Goal: Information Seeking & Learning: Understand process/instructions

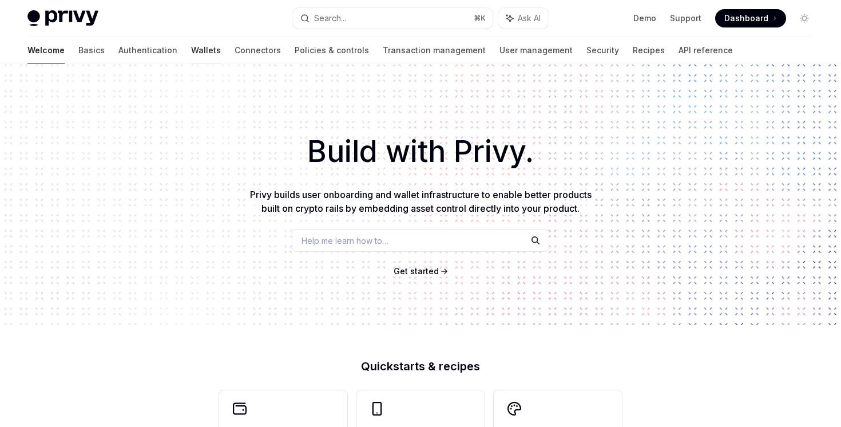
click at [191, 60] on link "Wallets" at bounding box center [206, 50] width 30 height 27
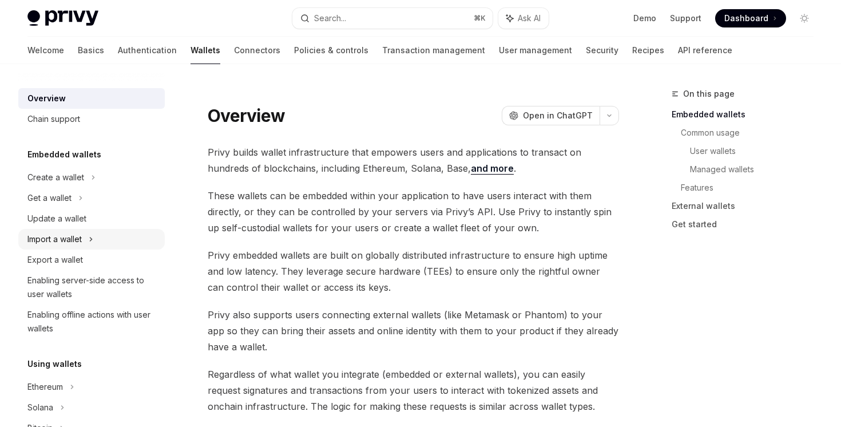
click at [98, 238] on div "Import a wallet" at bounding box center [91, 239] width 146 height 21
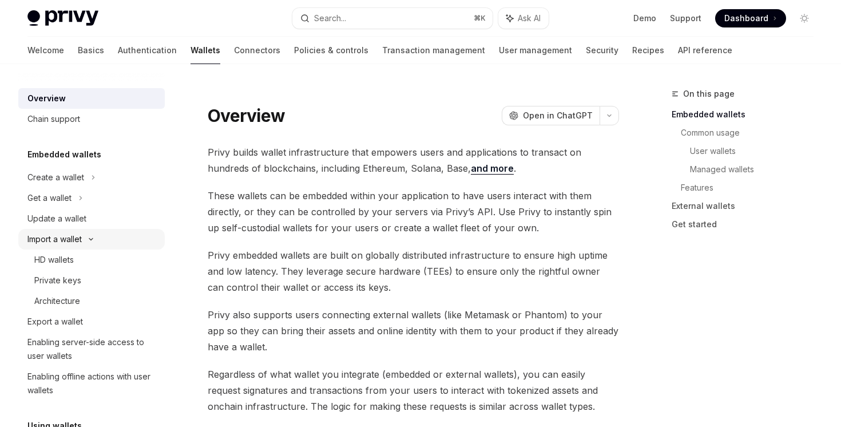
type textarea "*"
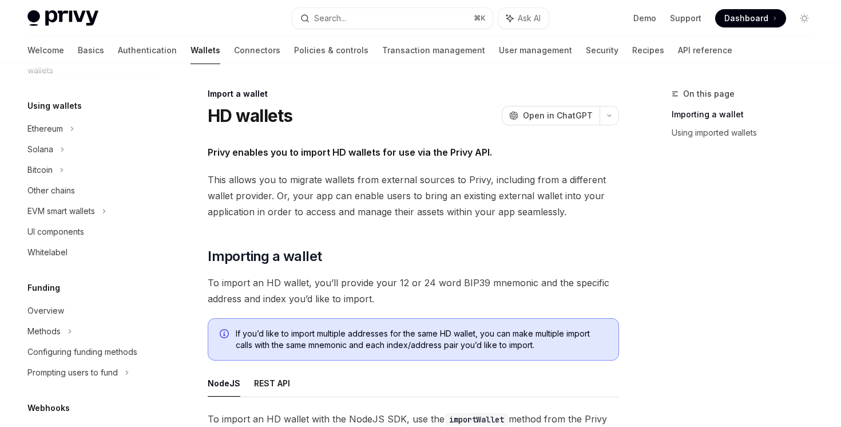
scroll to position [430, 0]
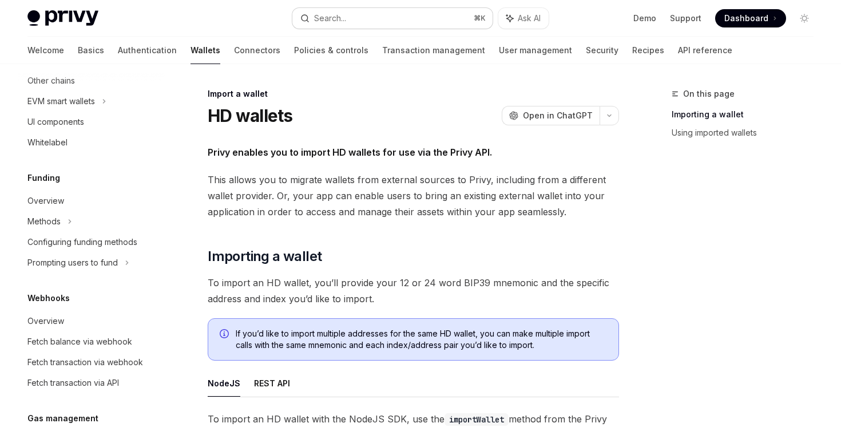
click at [396, 21] on button "Search... ⌘ K" at bounding box center [392, 18] width 200 height 21
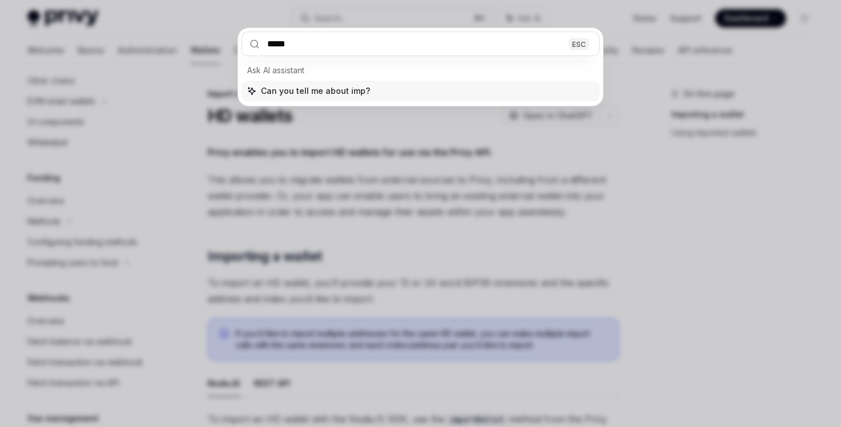
type input "******"
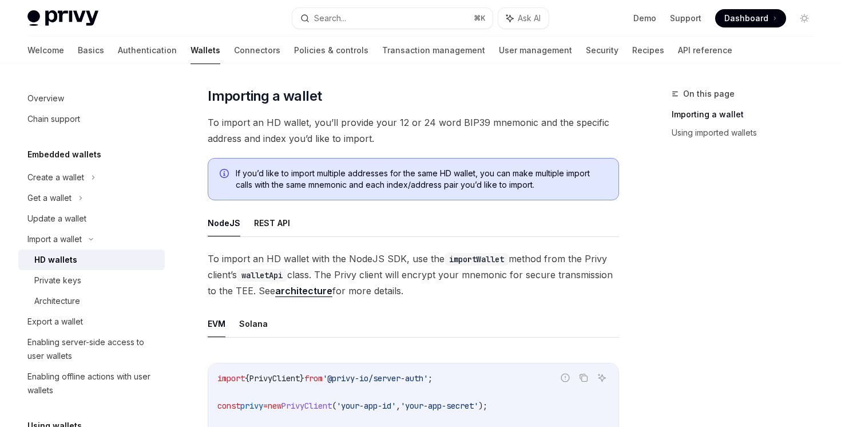
scroll to position [299, 0]
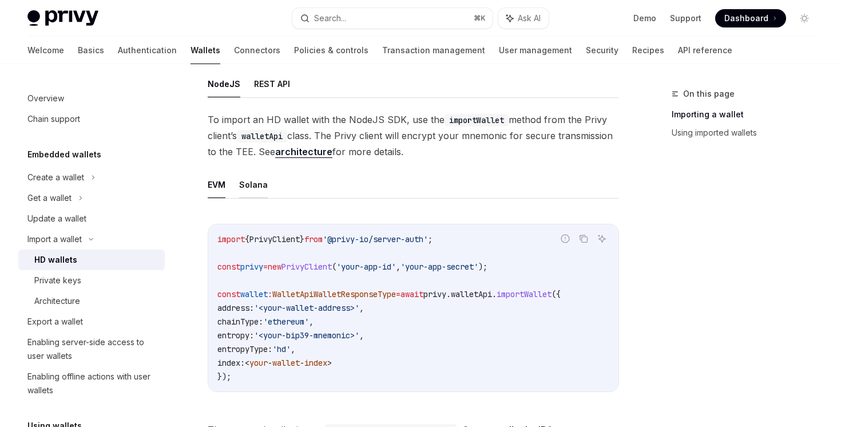
click at [260, 178] on button "Solana" at bounding box center [253, 184] width 29 height 27
click at [224, 192] on button "EVM" at bounding box center [217, 184] width 18 height 27
click at [225, 184] on button "EVM" at bounding box center [217, 184] width 18 height 27
click at [241, 184] on button "Solana" at bounding box center [253, 184] width 29 height 27
click at [212, 184] on button "EVM" at bounding box center [217, 184] width 18 height 27
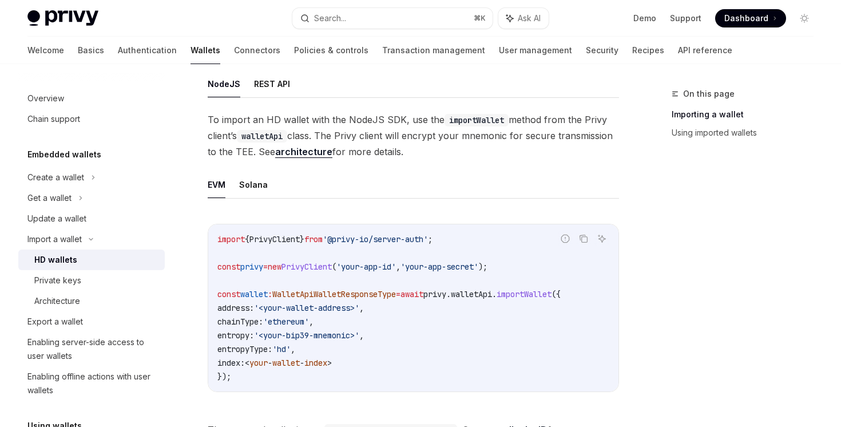
click at [235, 184] on ul "EVM Solana" at bounding box center [413, 184] width 411 height 27
click at [247, 184] on button "Solana" at bounding box center [253, 184] width 29 height 27
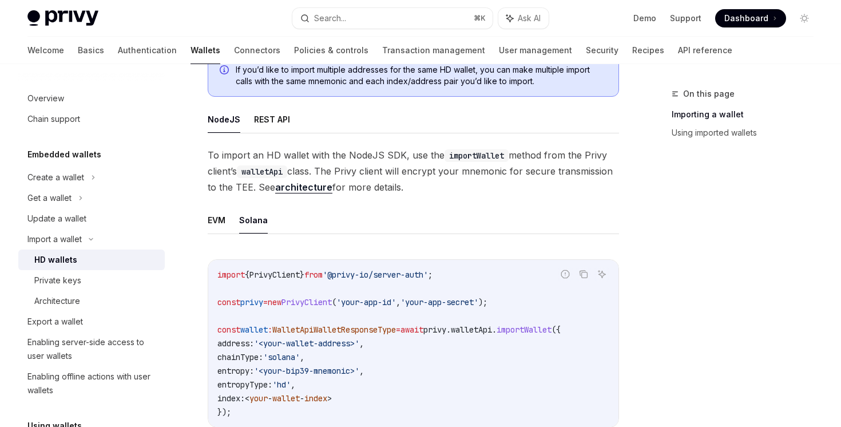
scroll to position [247, 0]
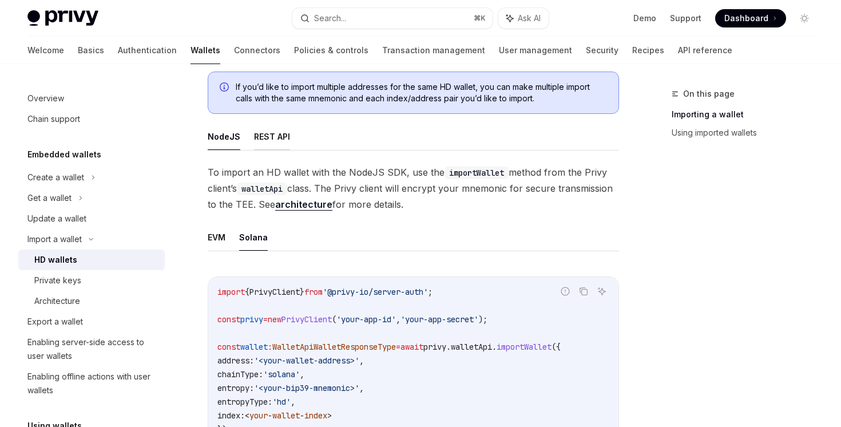
click at [270, 148] on button "REST API" at bounding box center [272, 136] width 36 height 27
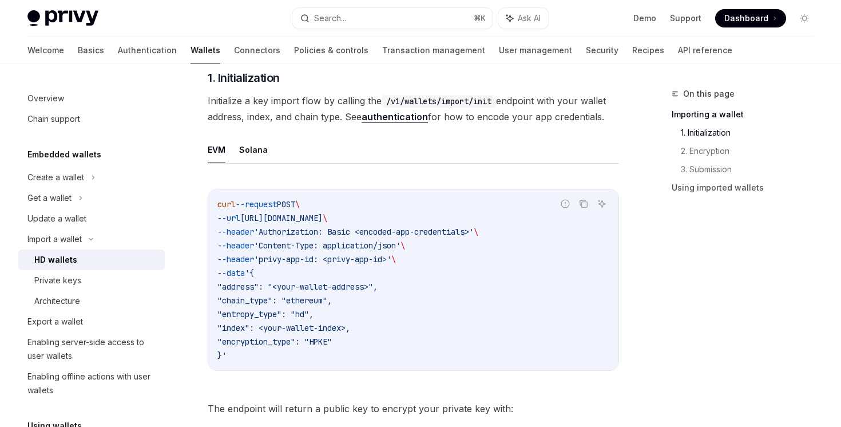
scroll to position [360, 0]
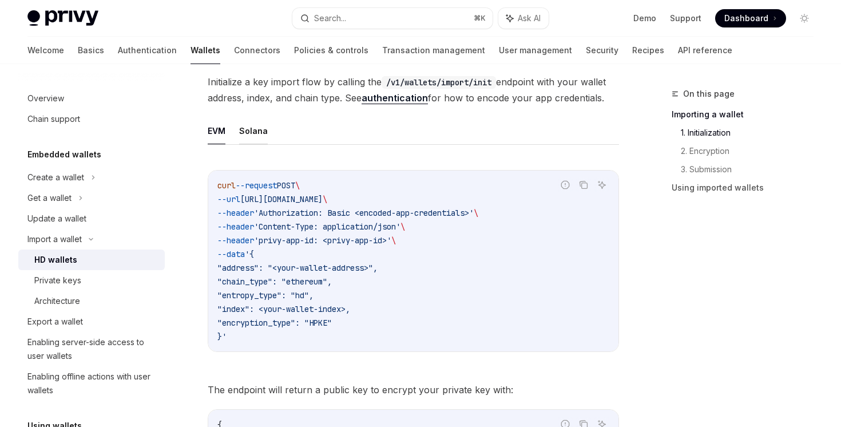
click at [249, 131] on button "Solana" at bounding box center [253, 130] width 29 height 27
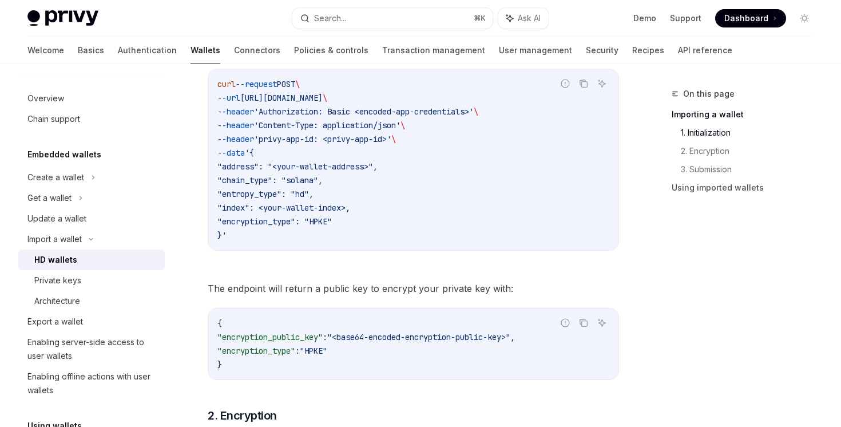
scroll to position [749, 0]
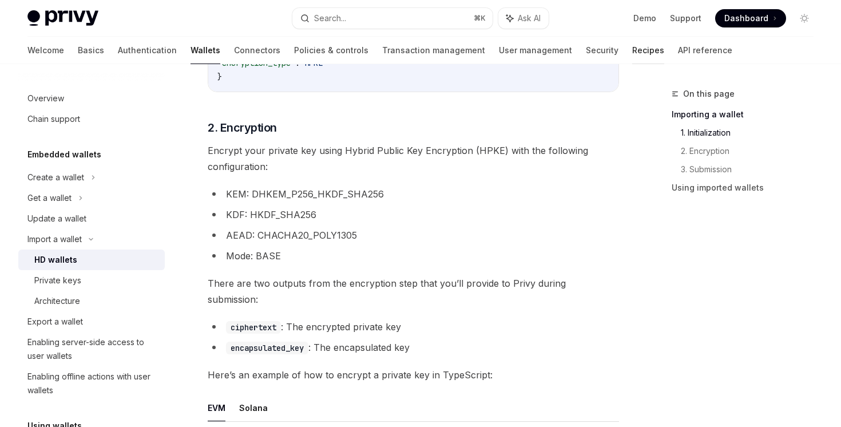
click at [632, 48] on link "Recipes" at bounding box center [648, 50] width 32 height 27
type textarea "*"
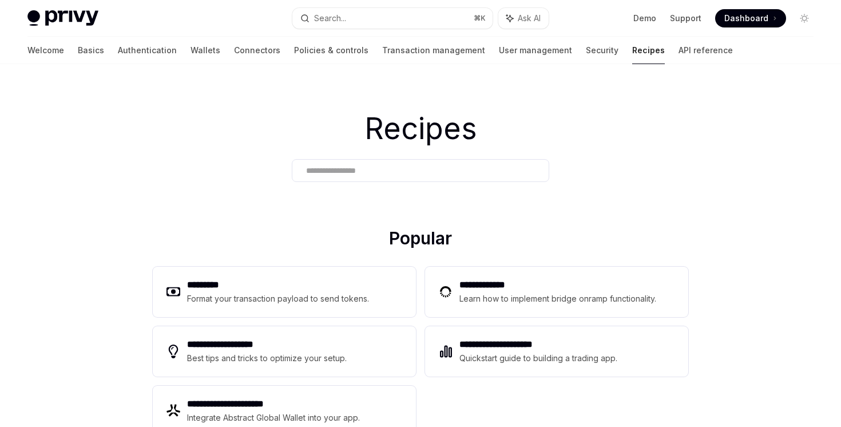
click at [436, 169] on input "text" at bounding box center [420, 171] width 229 height 12
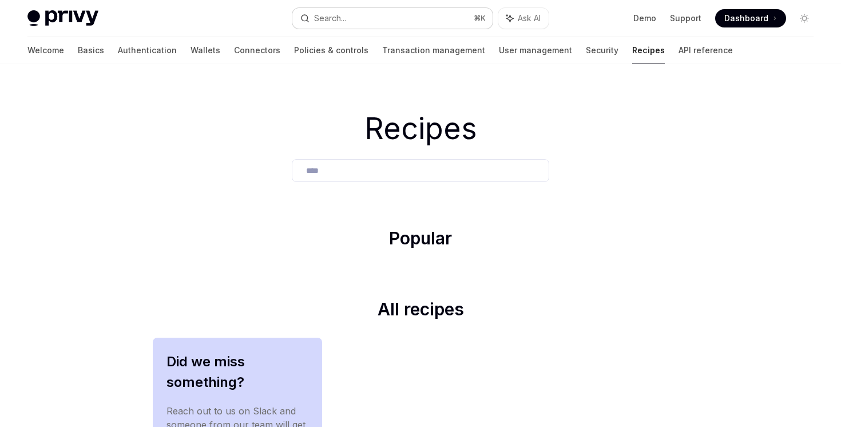
type input "****"
click at [404, 21] on button "Search... ⌘ K" at bounding box center [392, 18] width 200 height 21
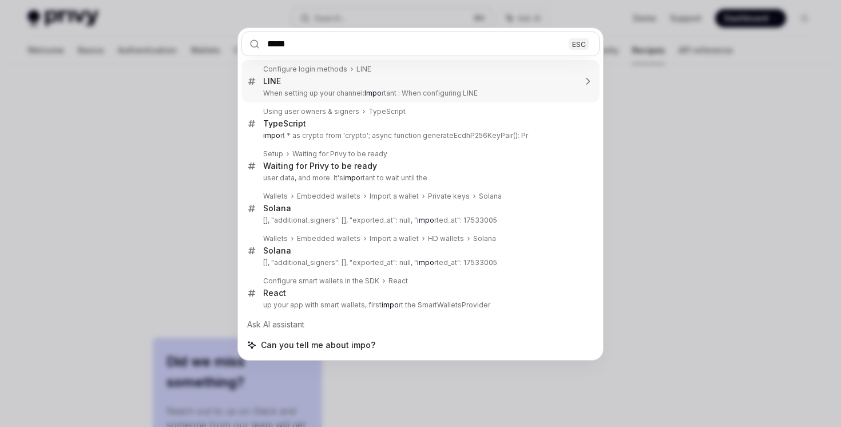
type input "******"
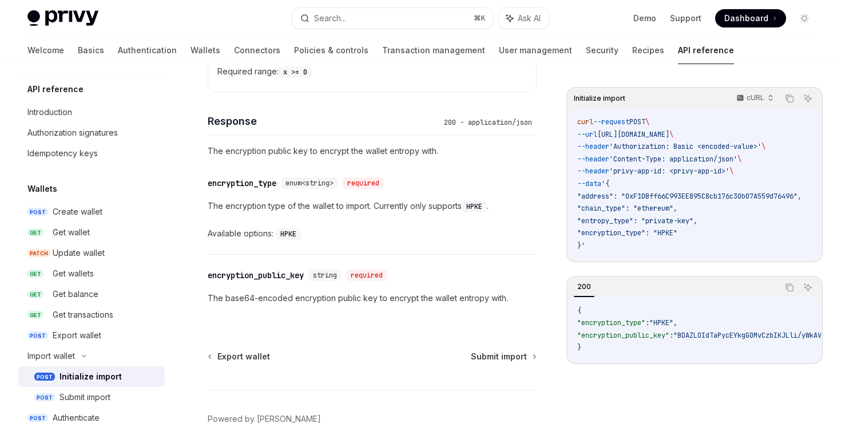
scroll to position [1013, 0]
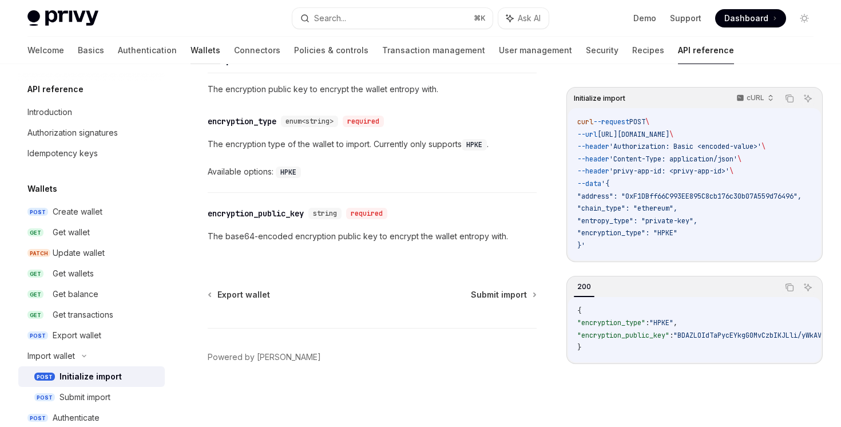
click at [191, 49] on link "Wallets" at bounding box center [206, 50] width 30 height 27
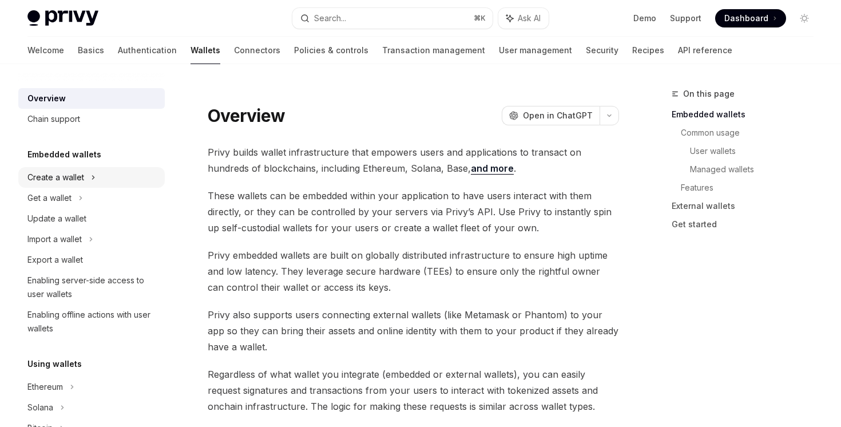
click at [98, 181] on div "Create a wallet" at bounding box center [91, 177] width 146 height 21
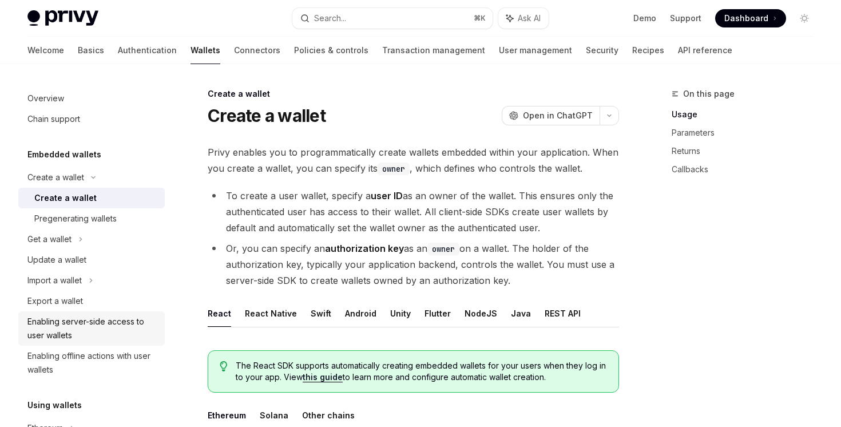
click at [128, 332] on div "Enabling server-side access to user wallets" at bounding box center [92, 328] width 130 height 27
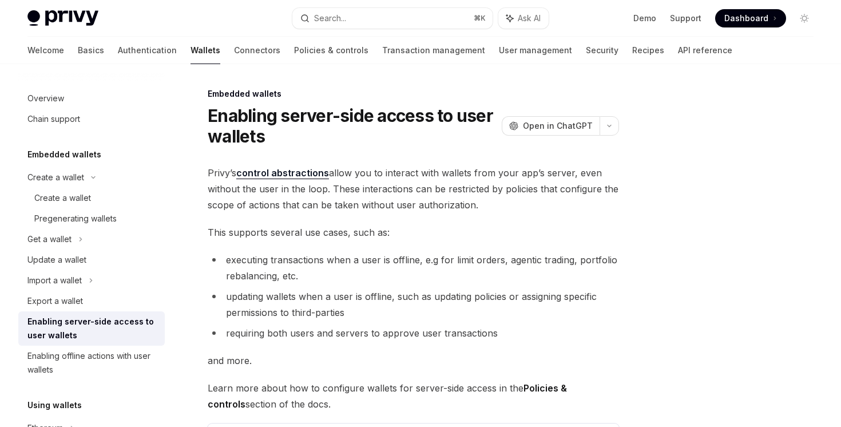
scroll to position [256, 0]
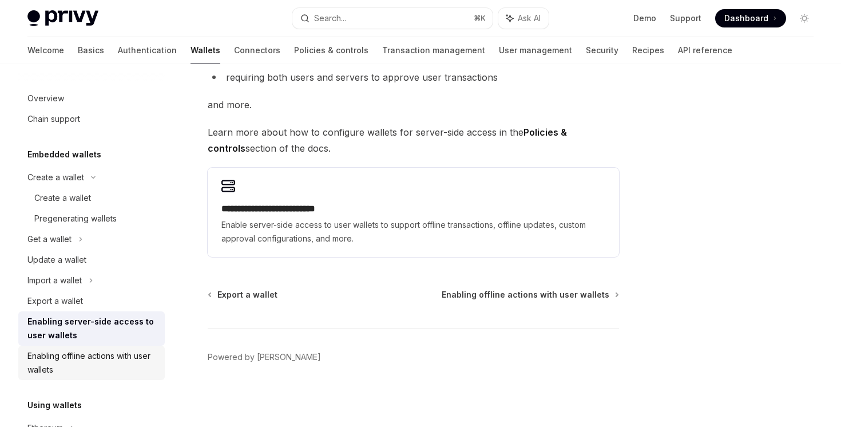
click at [102, 353] on div "Enabling offline actions with user wallets" at bounding box center [92, 362] width 130 height 27
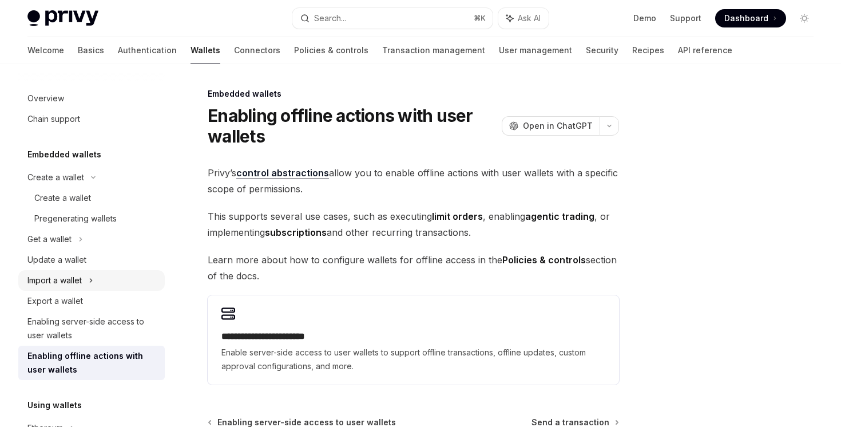
click at [111, 287] on div "Import a wallet" at bounding box center [91, 280] width 146 height 21
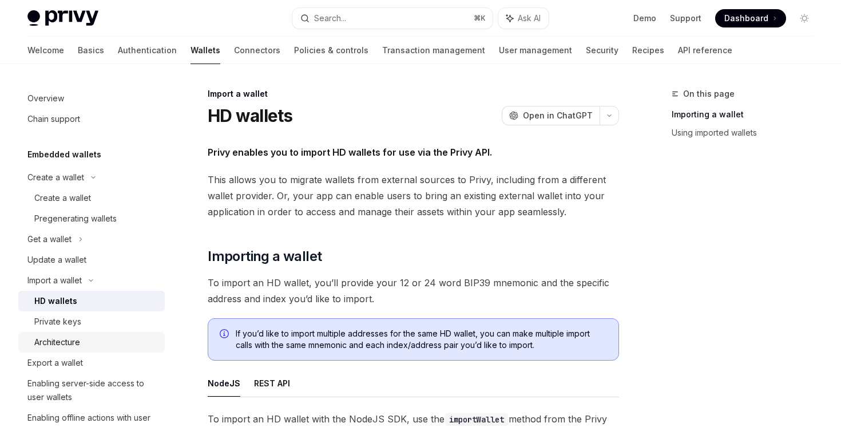
click at [112, 336] on div "Architecture" at bounding box center [96, 342] width 124 height 14
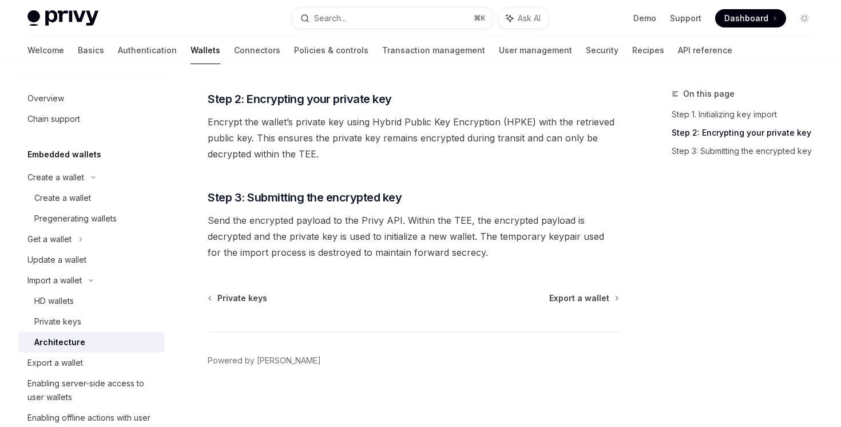
scroll to position [286, 0]
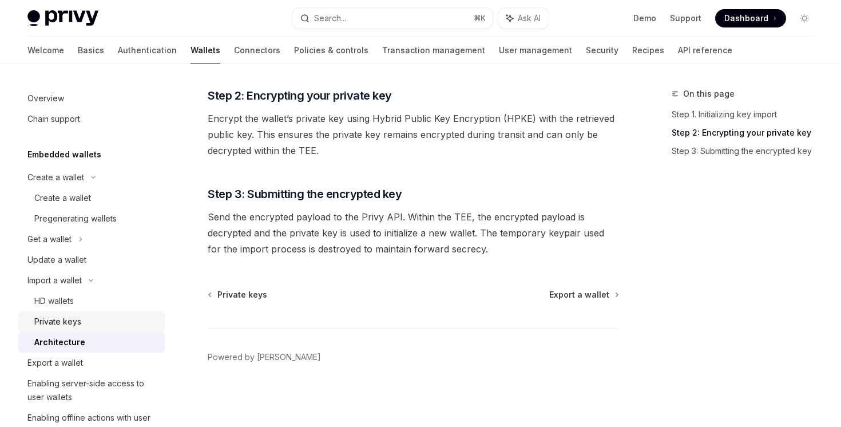
click at [73, 321] on div "Private keys" at bounding box center [57, 322] width 47 height 14
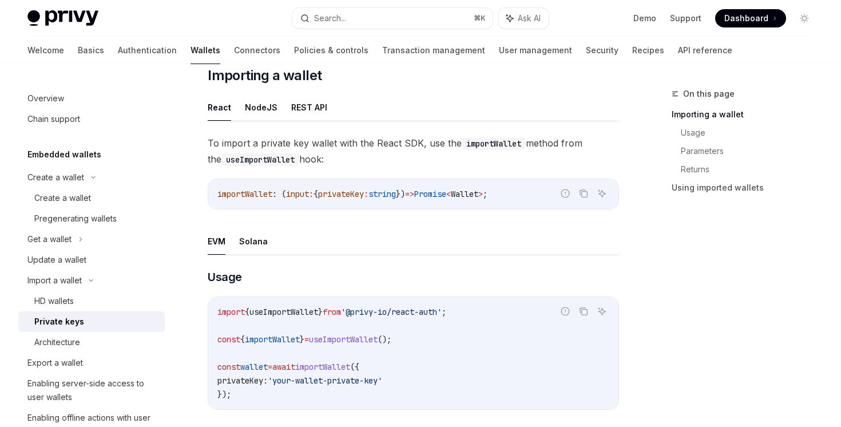
scroll to position [170, 0]
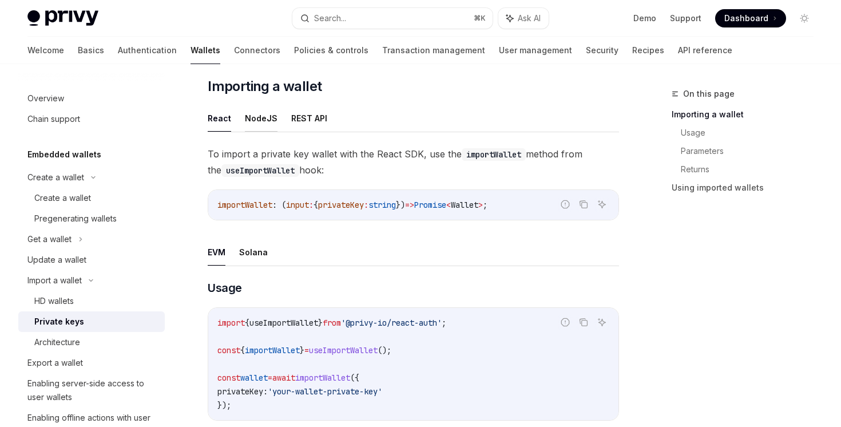
click at [261, 120] on button "NodeJS" at bounding box center [261, 118] width 33 height 27
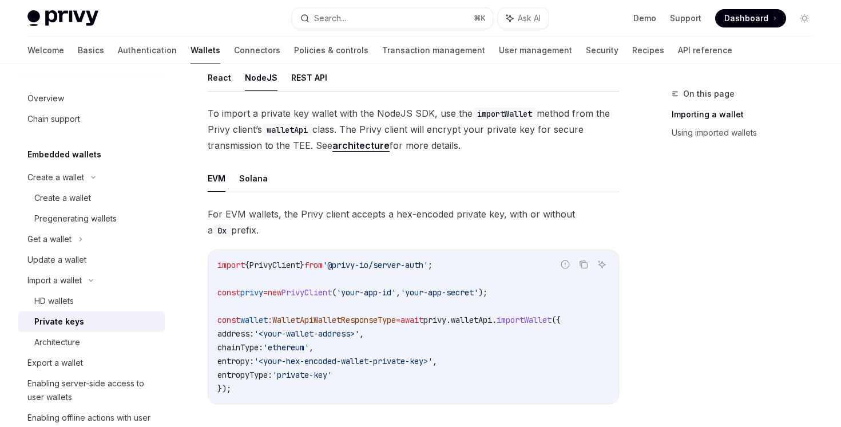
scroll to position [173, 0]
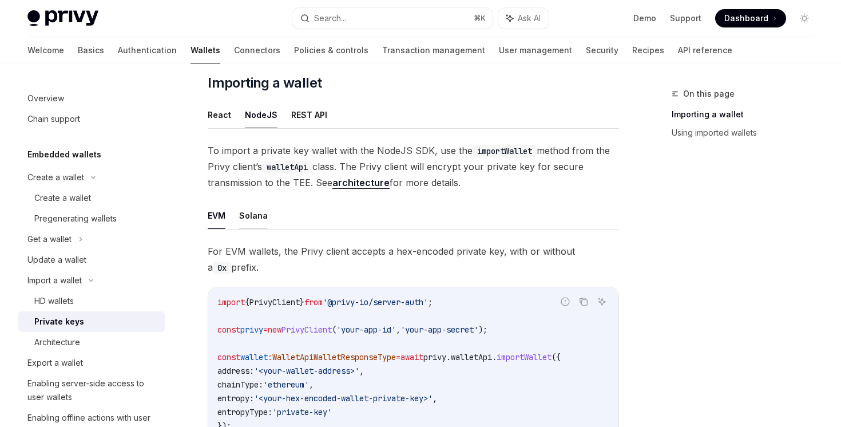
click at [249, 211] on button "Solana" at bounding box center [253, 215] width 29 height 27
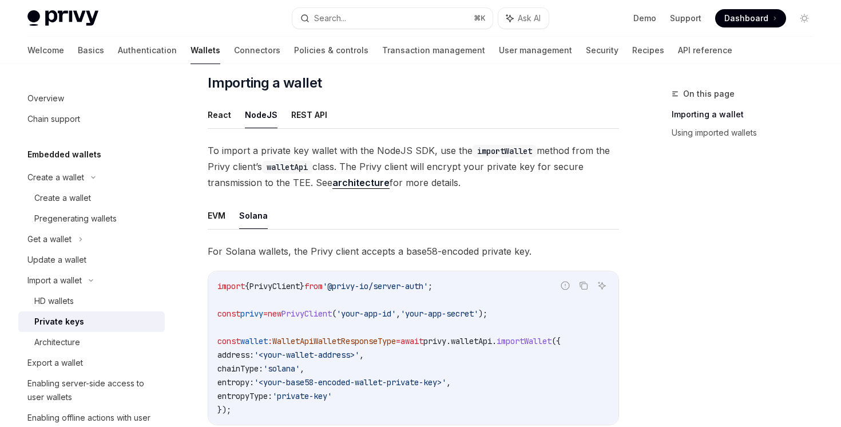
scroll to position [283, 0]
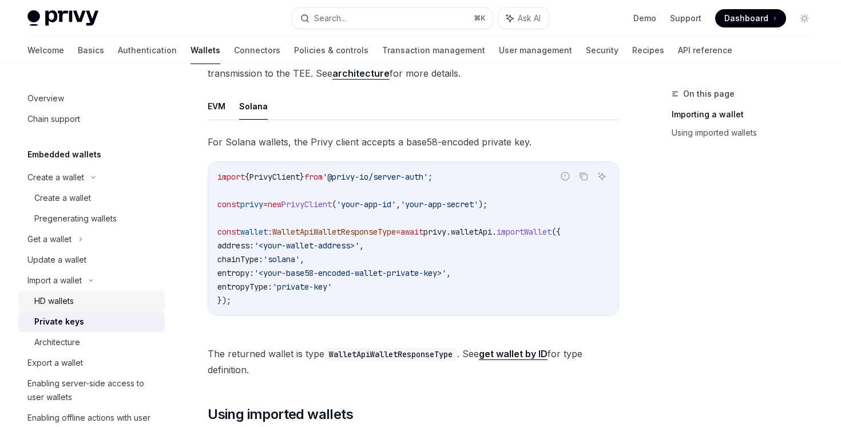
click at [130, 297] on div "HD wallets" at bounding box center [96, 301] width 124 height 14
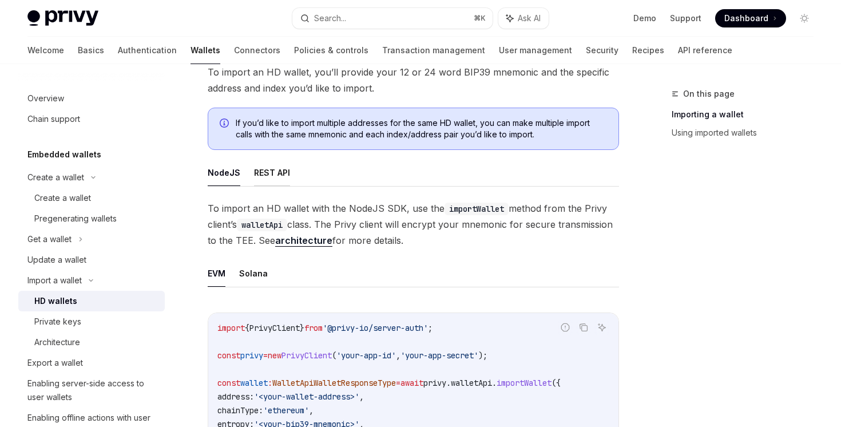
scroll to position [324, 0]
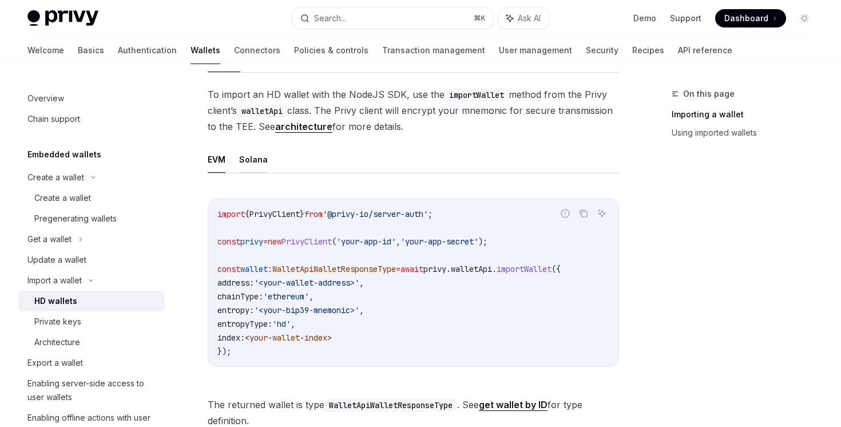
click at [256, 167] on button "Solana" at bounding box center [253, 159] width 29 height 27
type textarea "*"
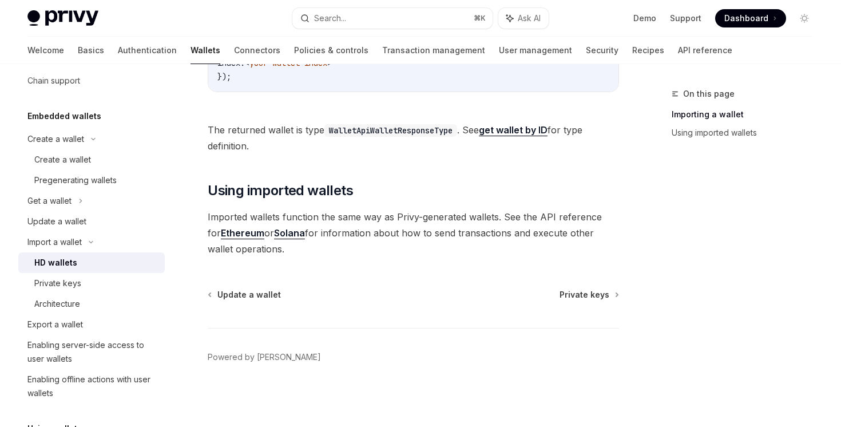
scroll to position [40, 0]
click at [423, 22] on button "Search... ⌘ K" at bounding box center [392, 18] width 200 height 21
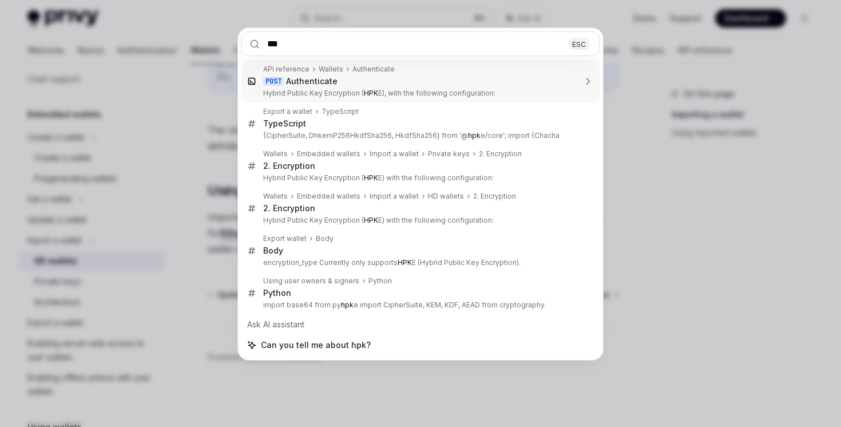
type input "****"
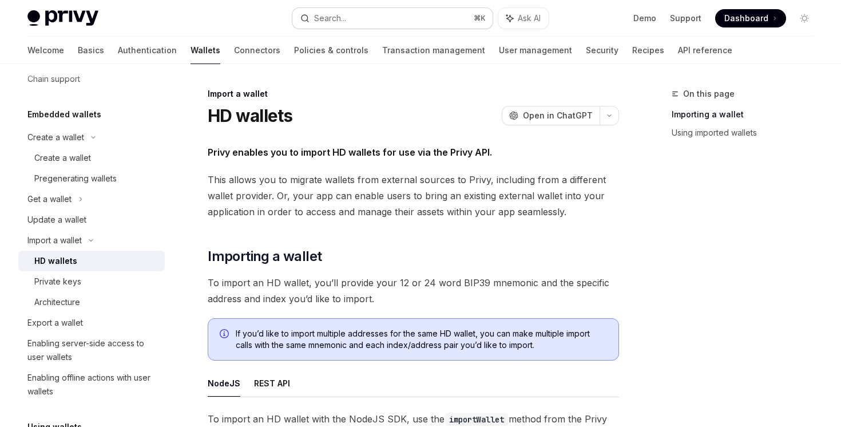
click at [385, 10] on button "Search... ⌘ K" at bounding box center [392, 18] width 200 height 21
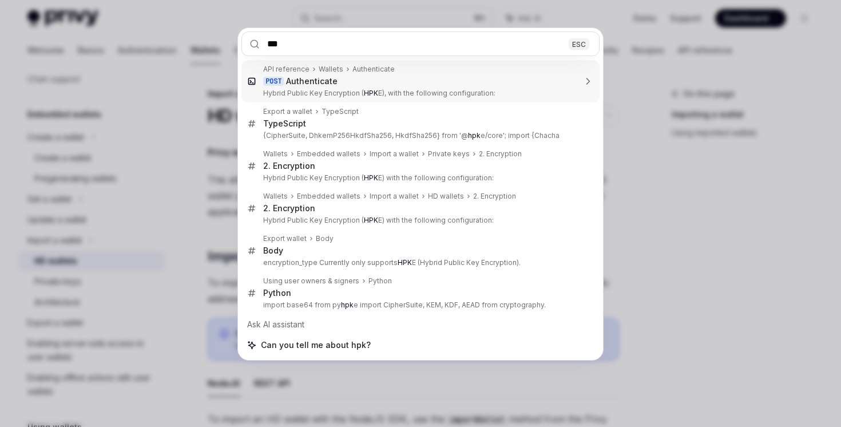
type input "****"
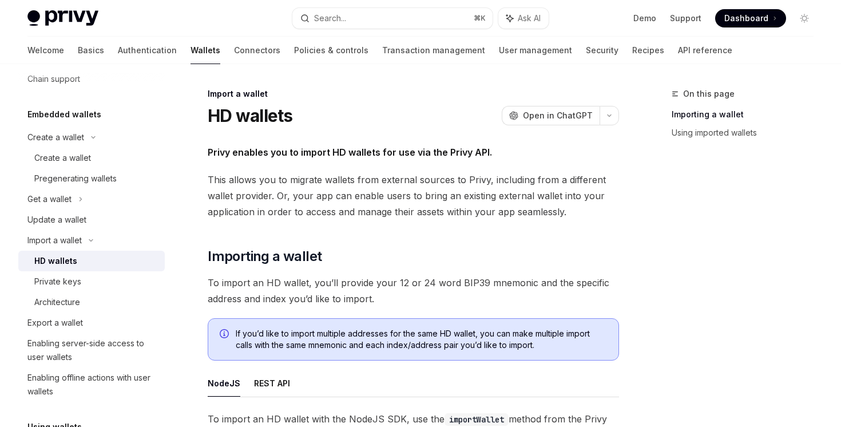
scroll to position [64, 0]
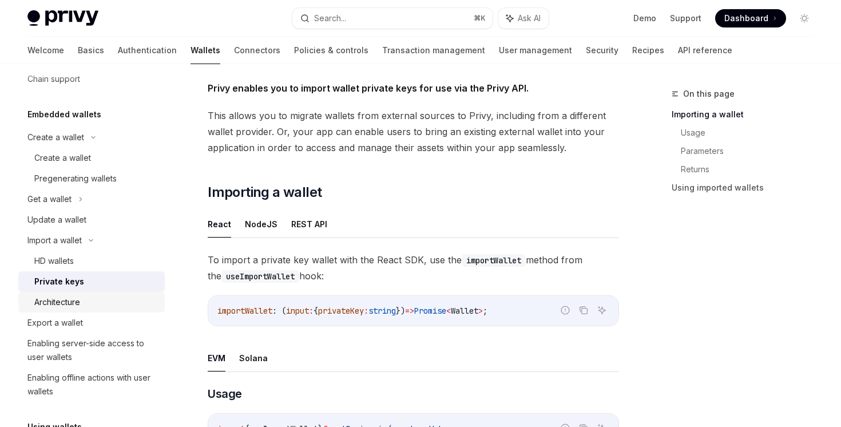
type textarea "*"
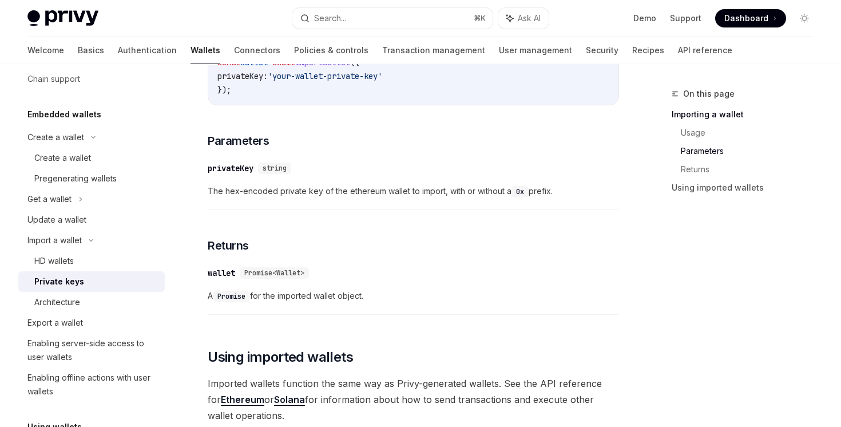
scroll to position [609, 0]
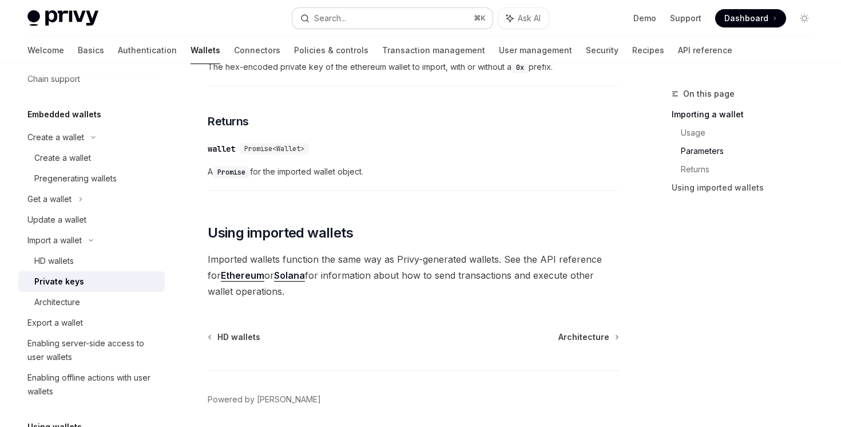
click at [368, 12] on button "Search... ⌘ K" at bounding box center [392, 18] width 200 height 21
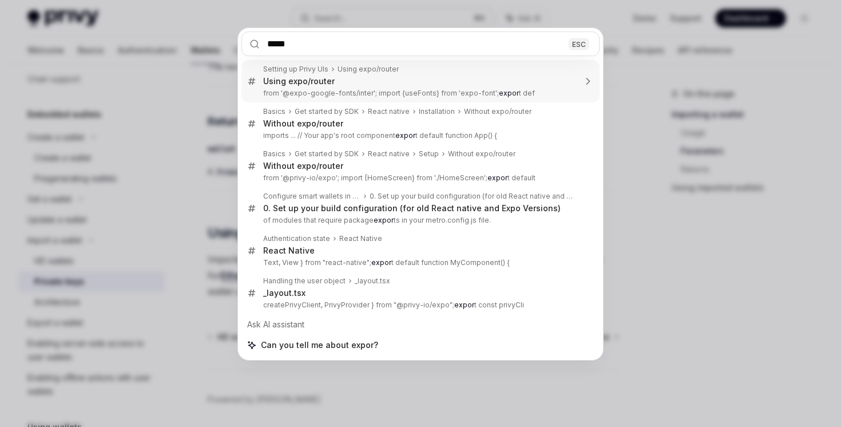
type input "******"
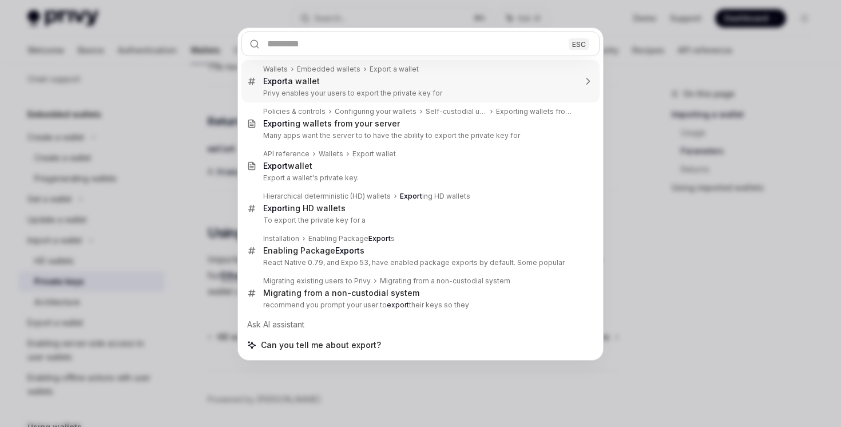
type textarea "*"
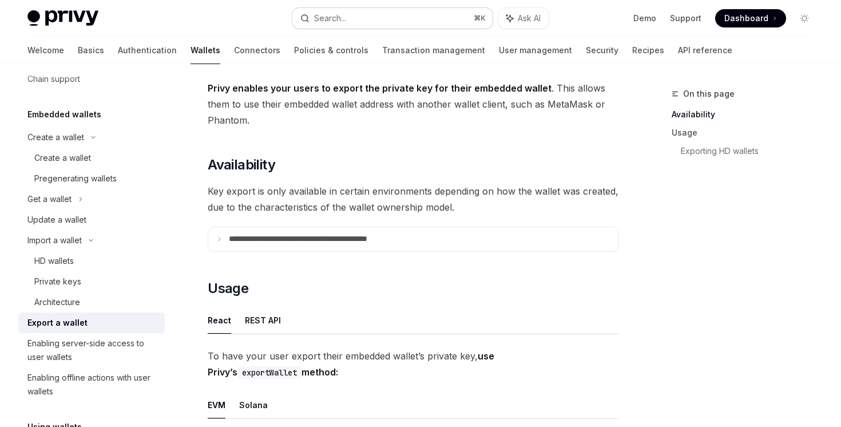
click at [362, 9] on button "Search... ⌘ K" at bounding box center [392, 18] width 200 height 21
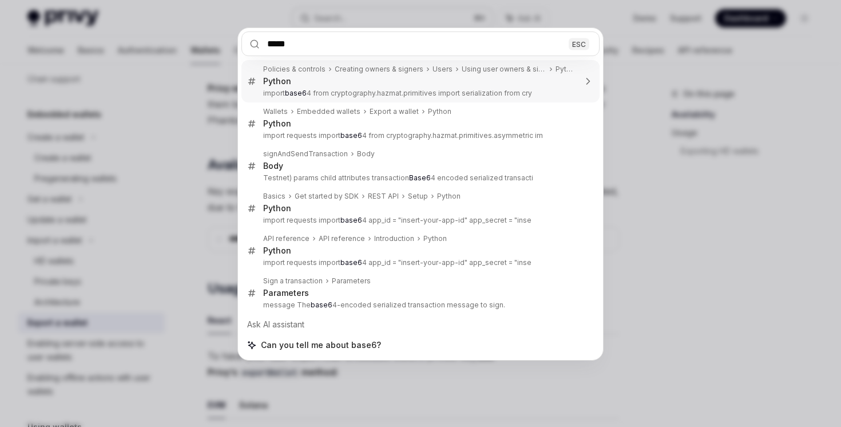
type input "******"
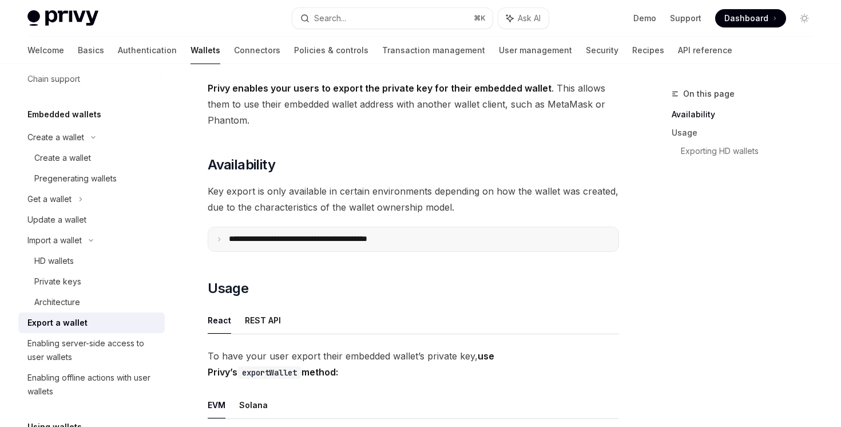
scroll to position [70, 0]
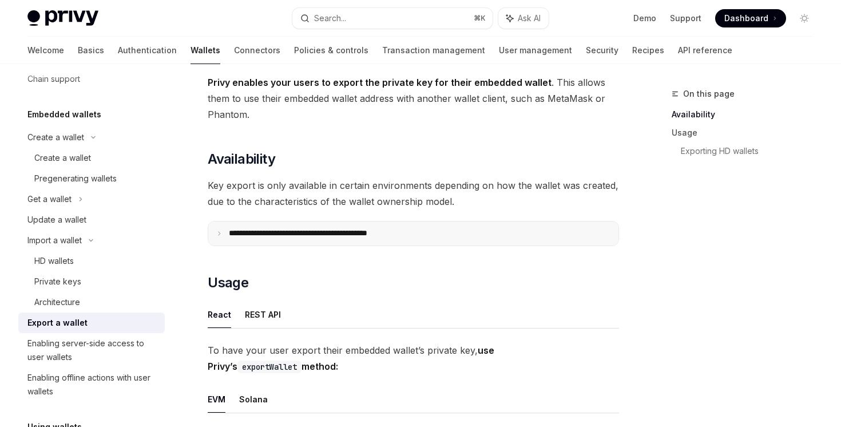
click at [499, 229] on summary "**********" at bounding box center [413, 233] width 410 height 24
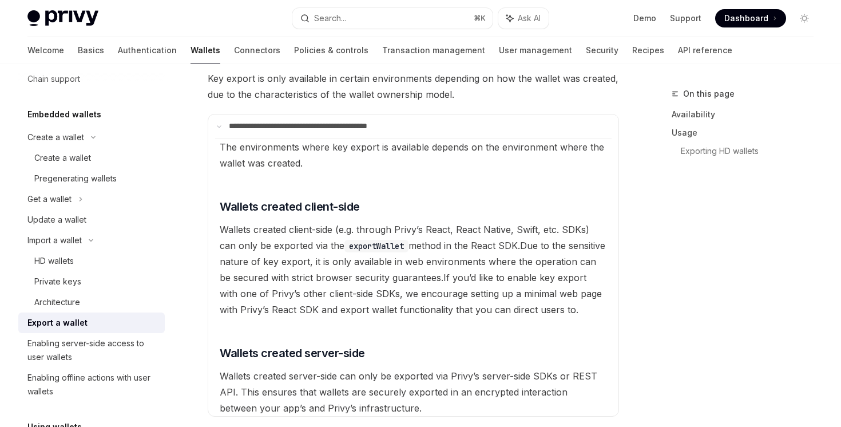
scroll to position [457, 0]
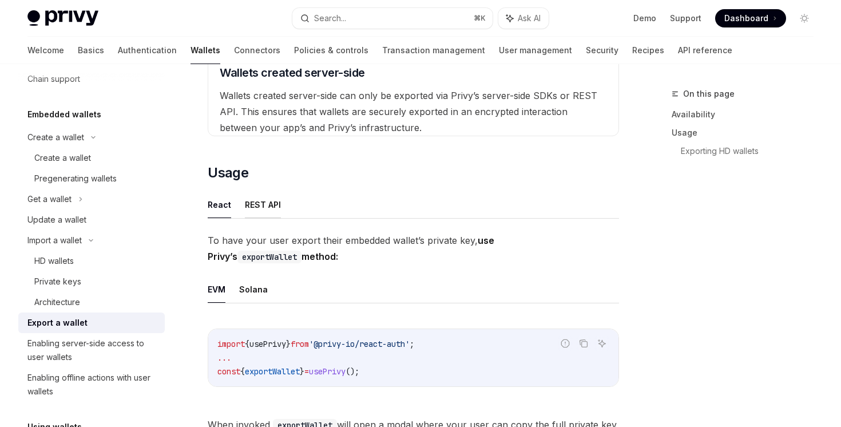
click at [267, 198] on button "REST API" at bounding box center [263, 204] width 36 height 27
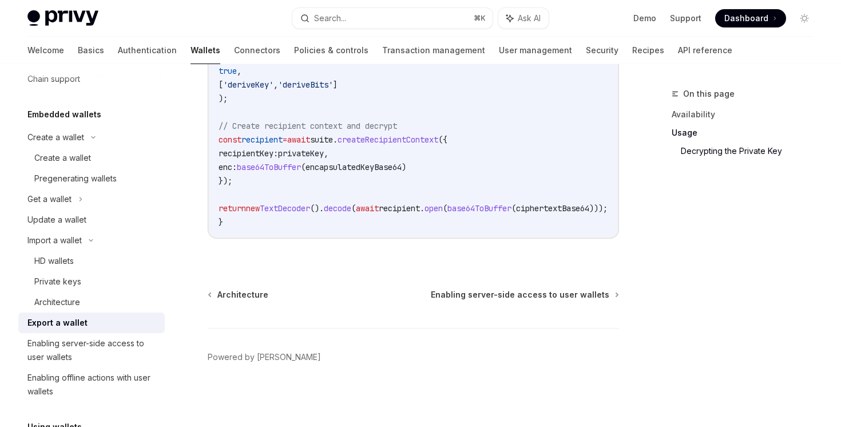
scroll to position [1152, 0]
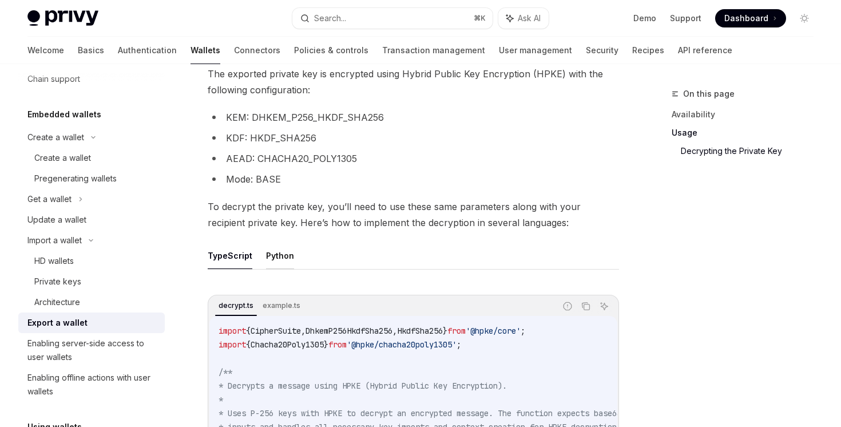
click at [287, 256] on button "Python" at bounding box center [280, 255] width 28 height 27
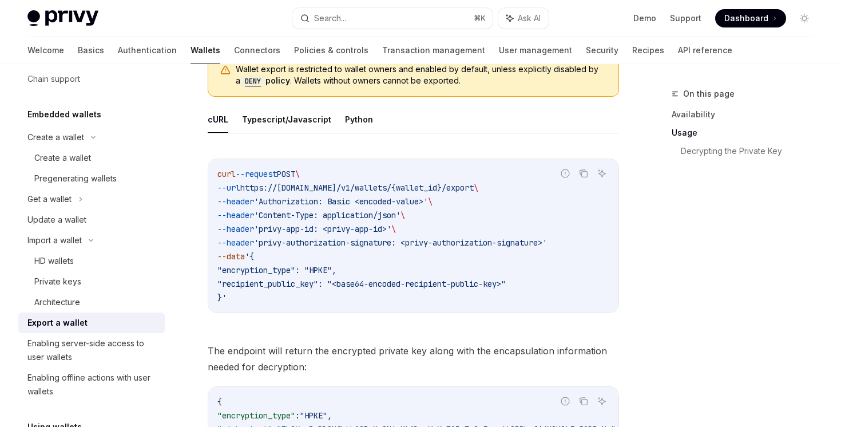
scroll to position [632, 0]
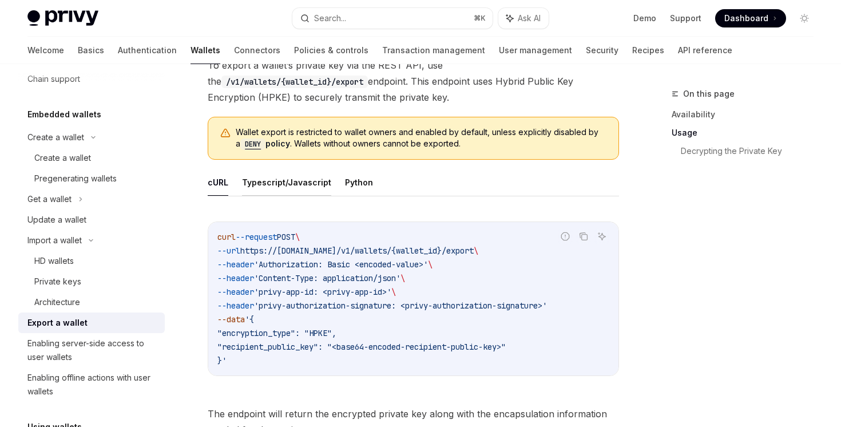
click at [317, 189] on button "Typescript/Javascript" at bounding box center [286, 182] width 89 height 27
type textarea "*"
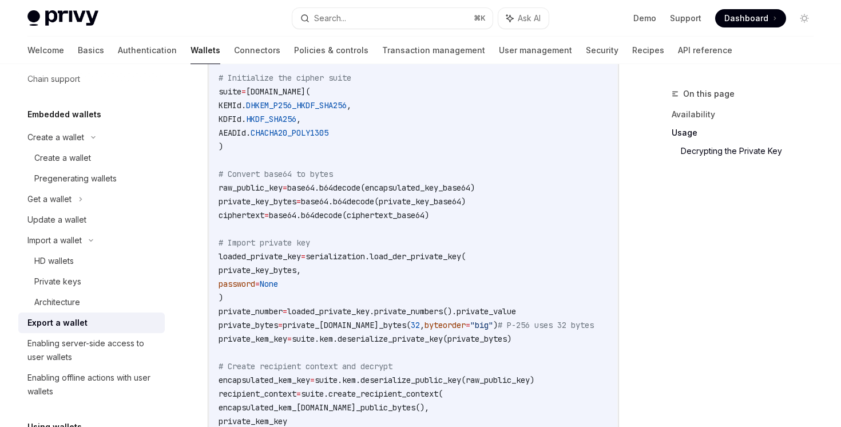
scroll to position [2633, 0]
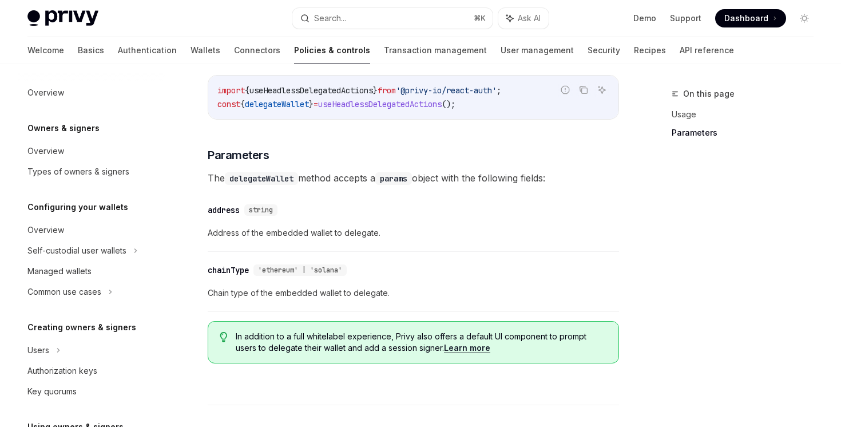
scroll to position [347, 0]
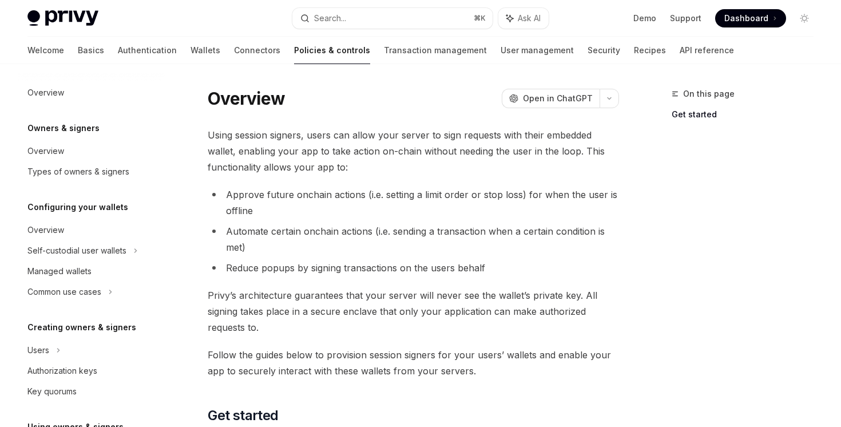
scroll to position [250, 0]
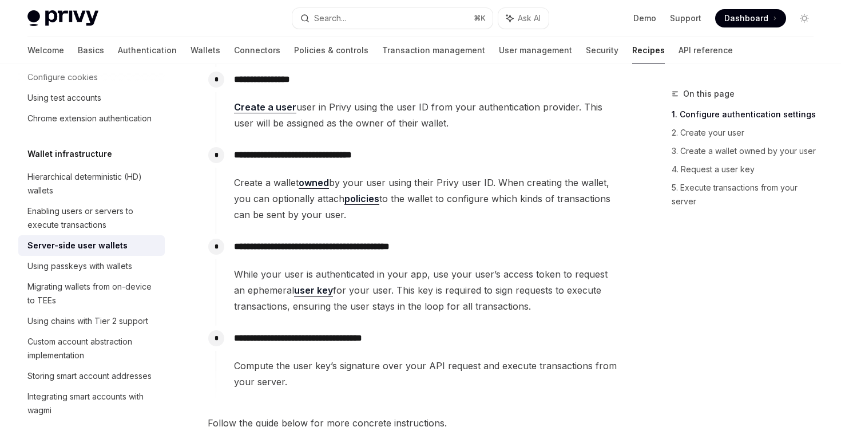
scroll to position [331, 0]
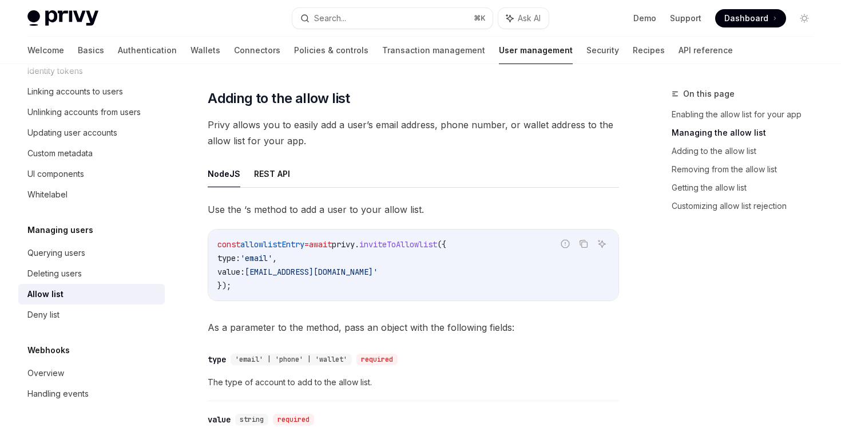
scroll to position [924, 0]
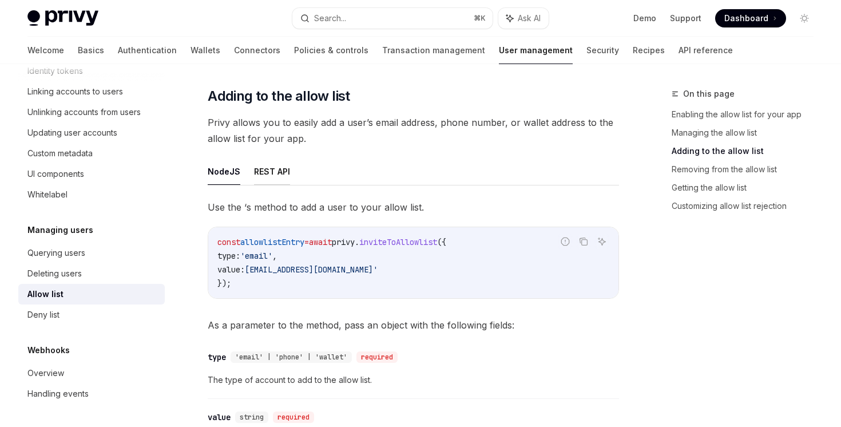
click at [282, 174] on button "REST API" at bounding box center [272, 171] width 36 height 27
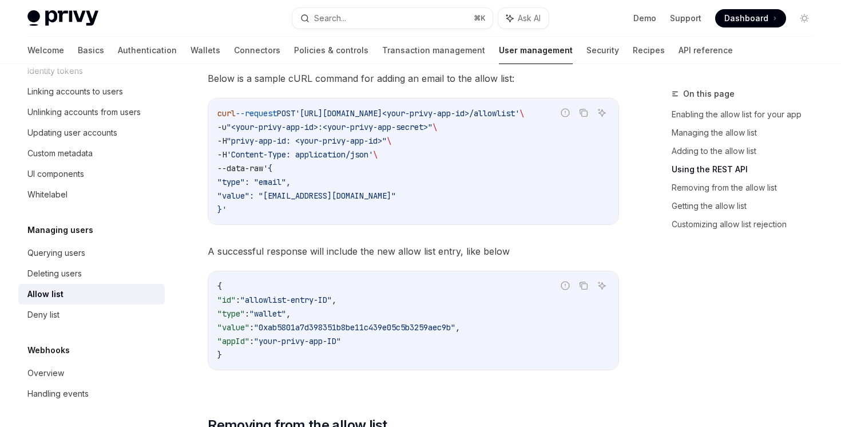
scroll to position [872, 0]
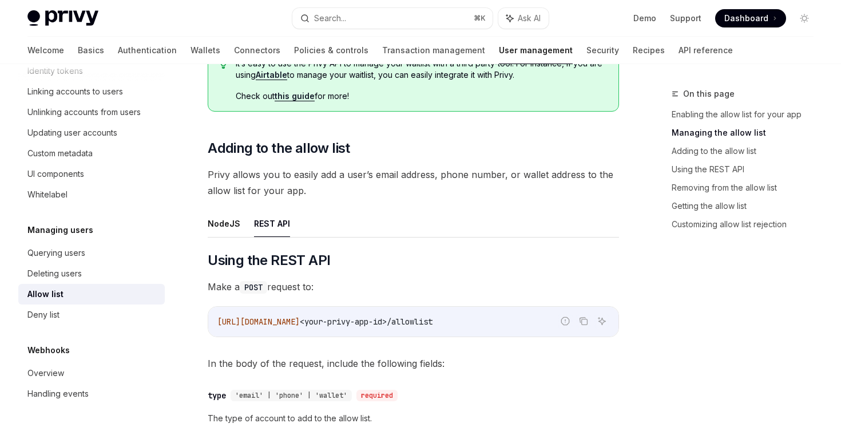
click at [282, 223] on button "REST API" at bounding box center [272, 223] width 36 height 27
type textarea "*"
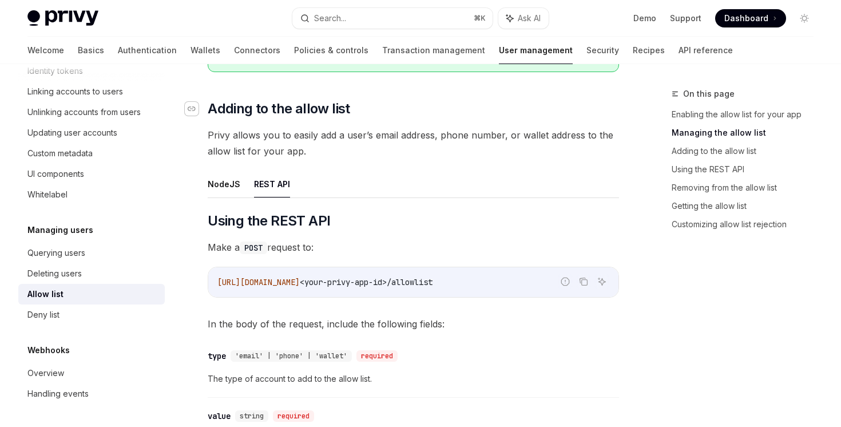
click at [192, 112] on icon "Navigate to header" at bounding box center [192, 108] width 8 height 7
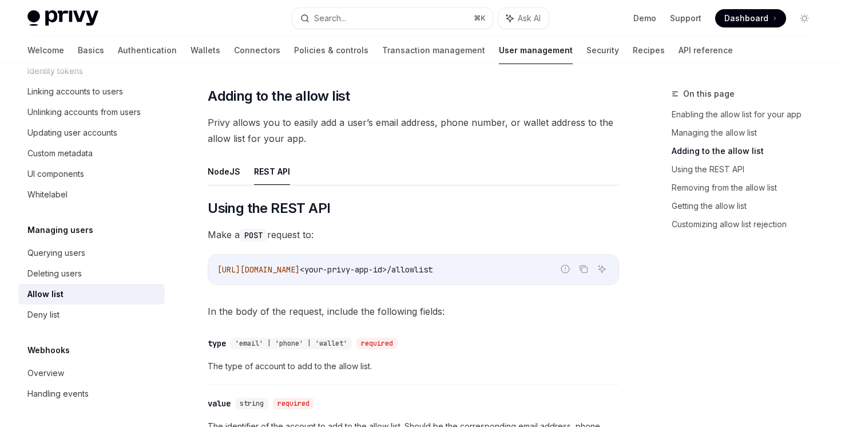
click at [433, 264] on span "<your-privy-app-id>/allowlist" at bounding box center [366, 269] width 133 height 10
copy code "https://auth.privy.io/api/v1/apps/ <your-privy-app-id>/allowlist"
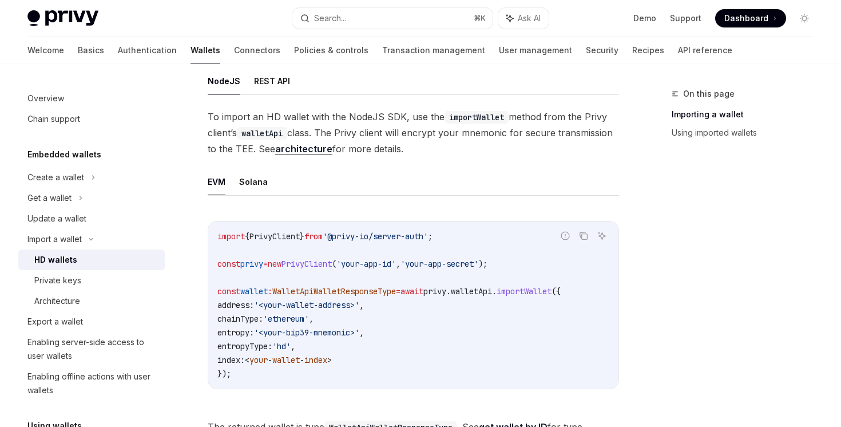
scroll to position [302, 0]
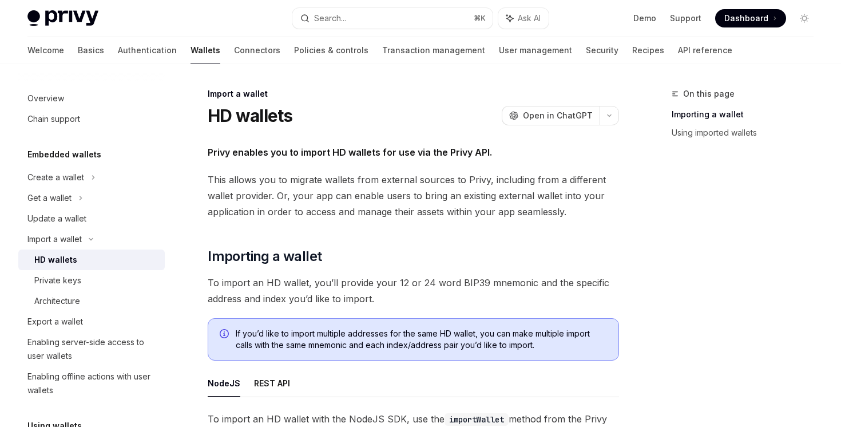
scroll to position [165, 0]
